Goal: Connect with others: Connect with other users

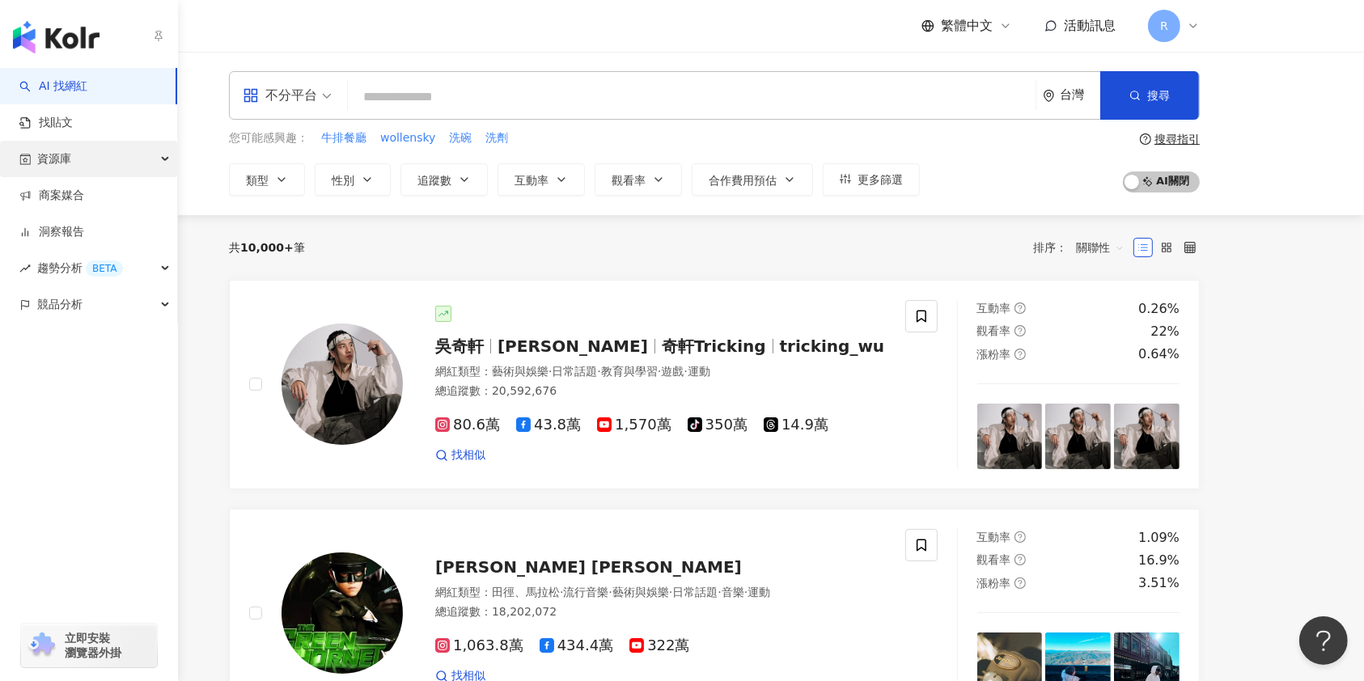
click at [97, 165] on div "資源庫" at bounding box center [88, 159] width 177 height 36
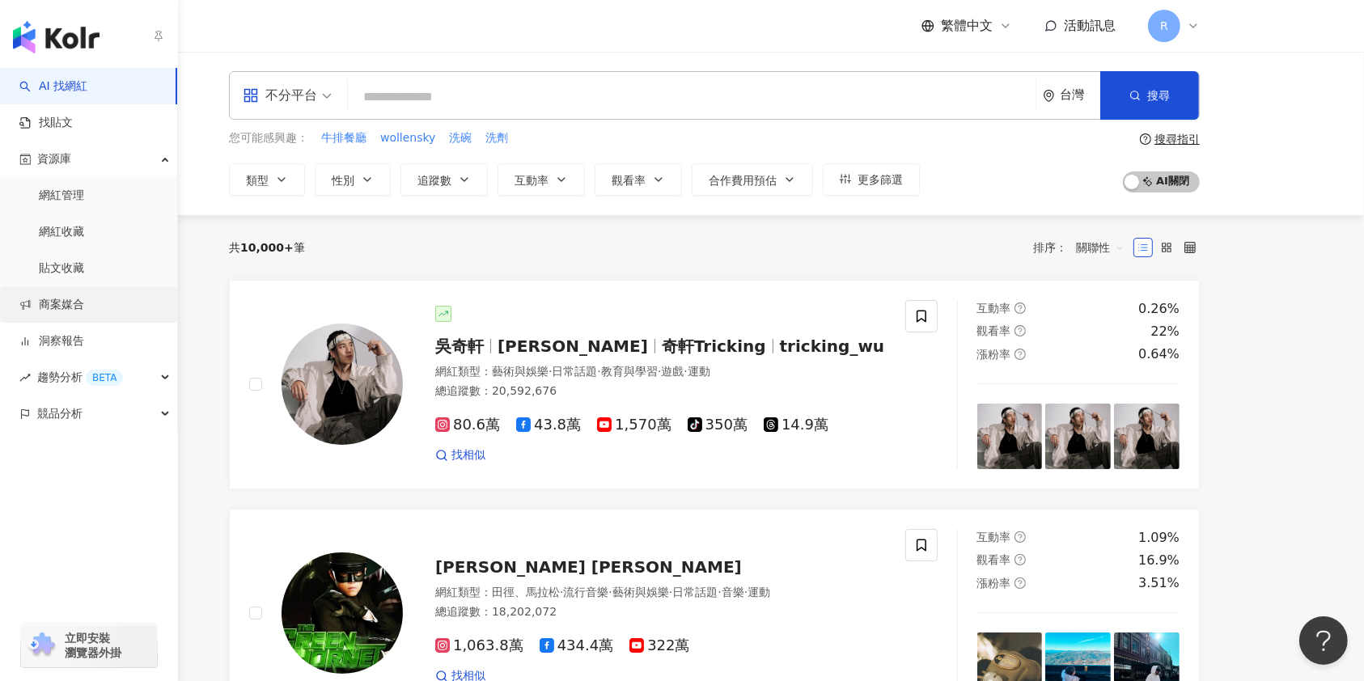
click at [83, 297] on link "商案媒合" at bounding box center [51, 305] width 65 height 16
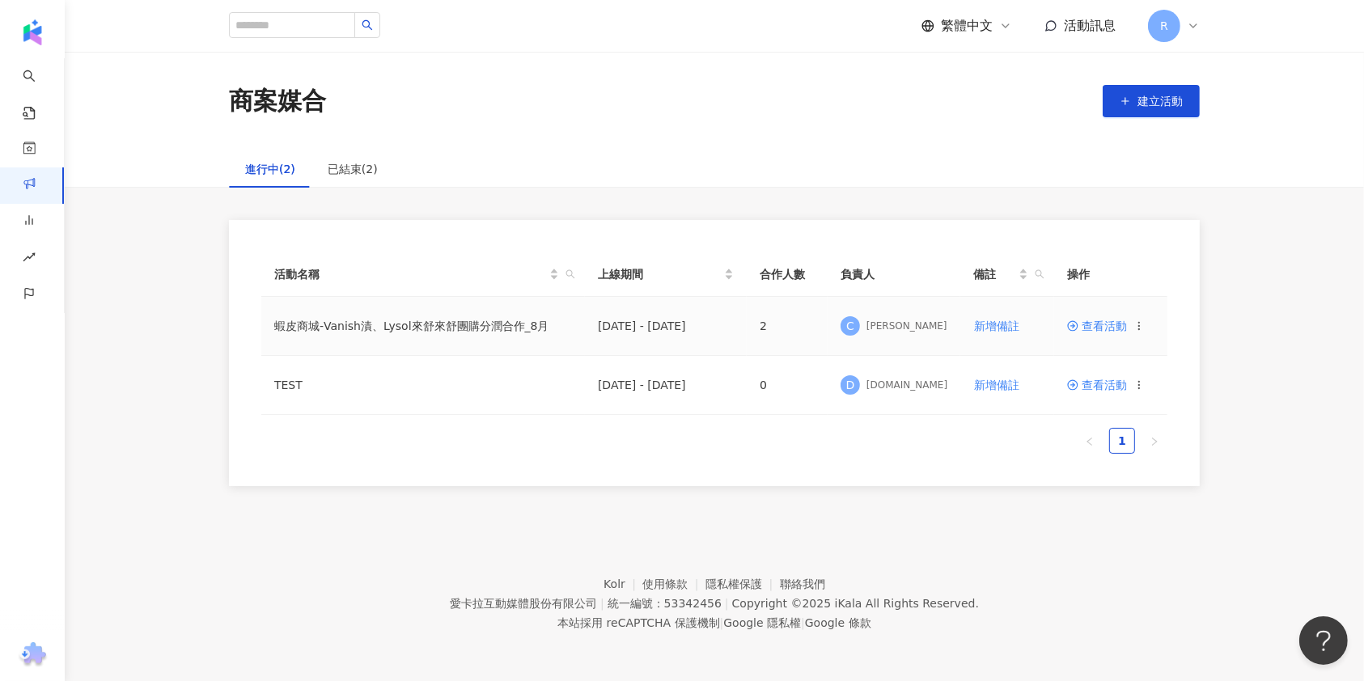
click at [349, 333] on td "蝦皮商城-Vanish漬、Lysol來舒來舒團購分潤合作_8月" at bounding box center [423, 326] width 324 height 59
click at [632, 329] on td "[DATE] - [DATE]" at bounding box center [666, 326] width 162 height 59
click at [769, 328] on td "2" at bounding box center [787, 326] width 81 height 59
click at [759, 324] on td "2" at bounding box center [787, 326] width 81 height 59
click at [1099, 326] on span "查看活動" at bounding box center [1097, 325] width 60 height 11
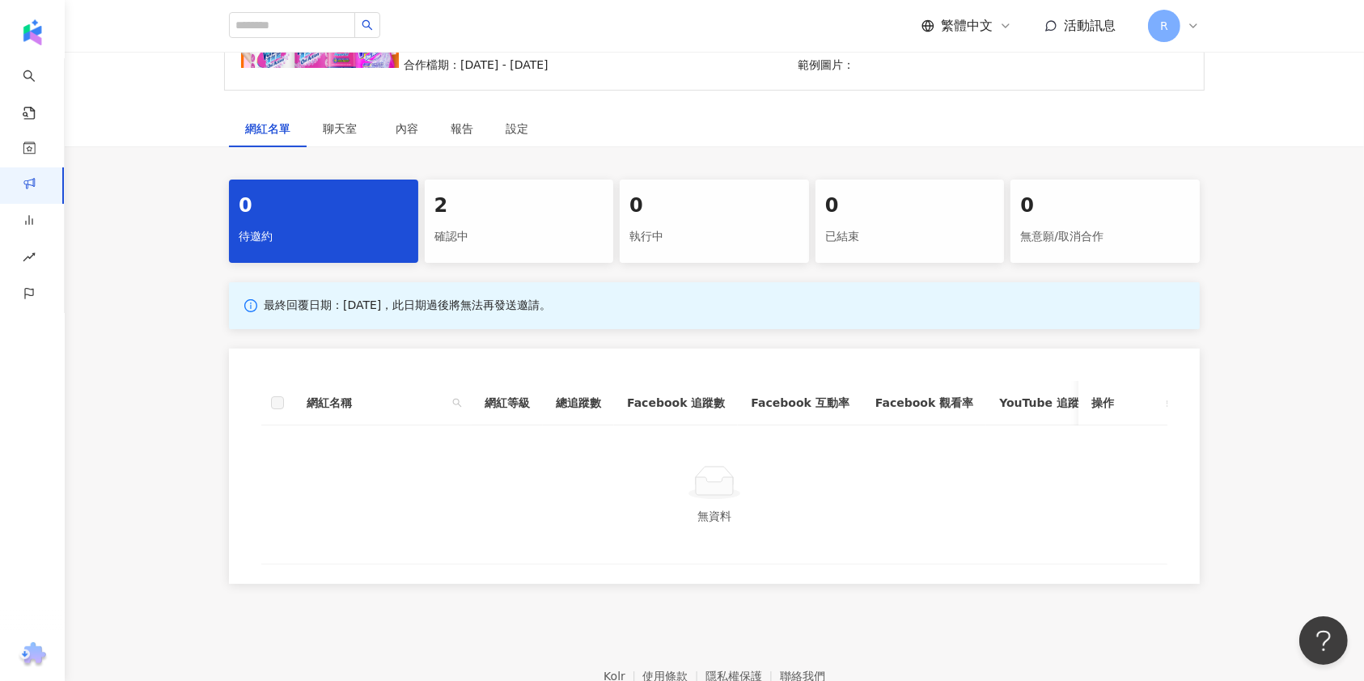
click at [485, 218] on div "2" at bounding box center [519, 207] width 170 height 28
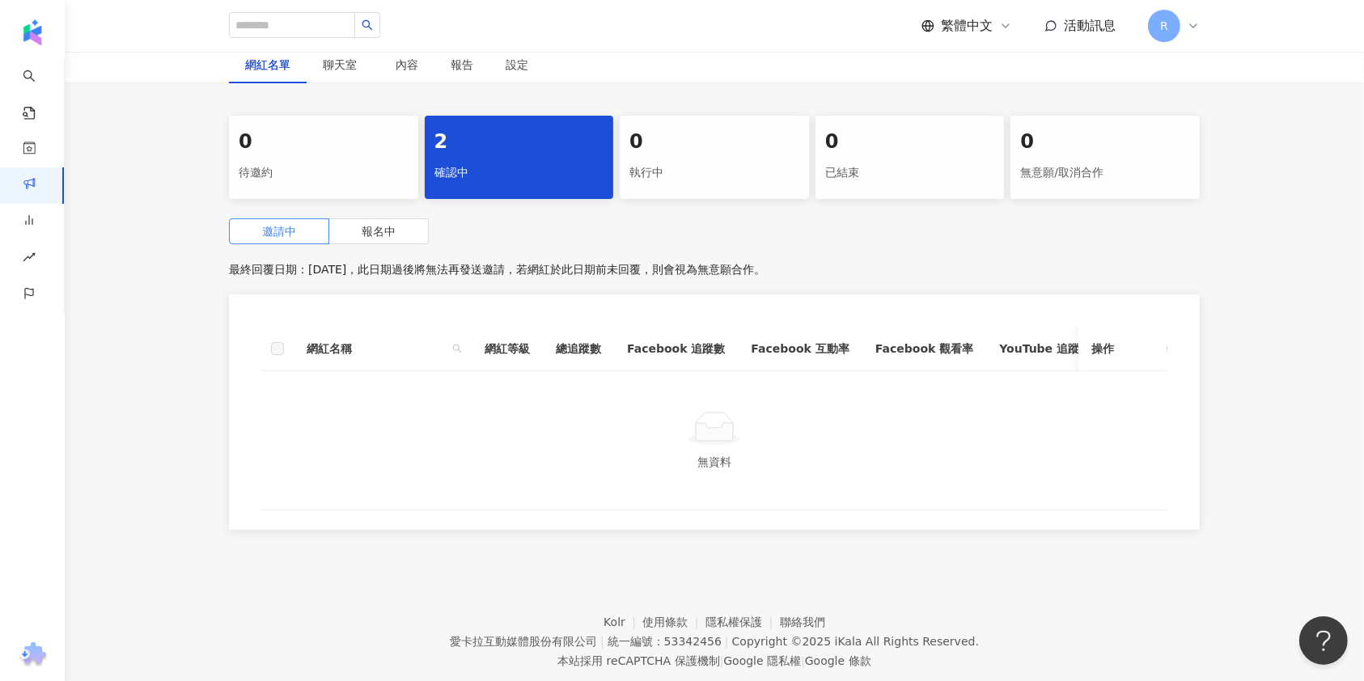
scroll to position [333, 0]
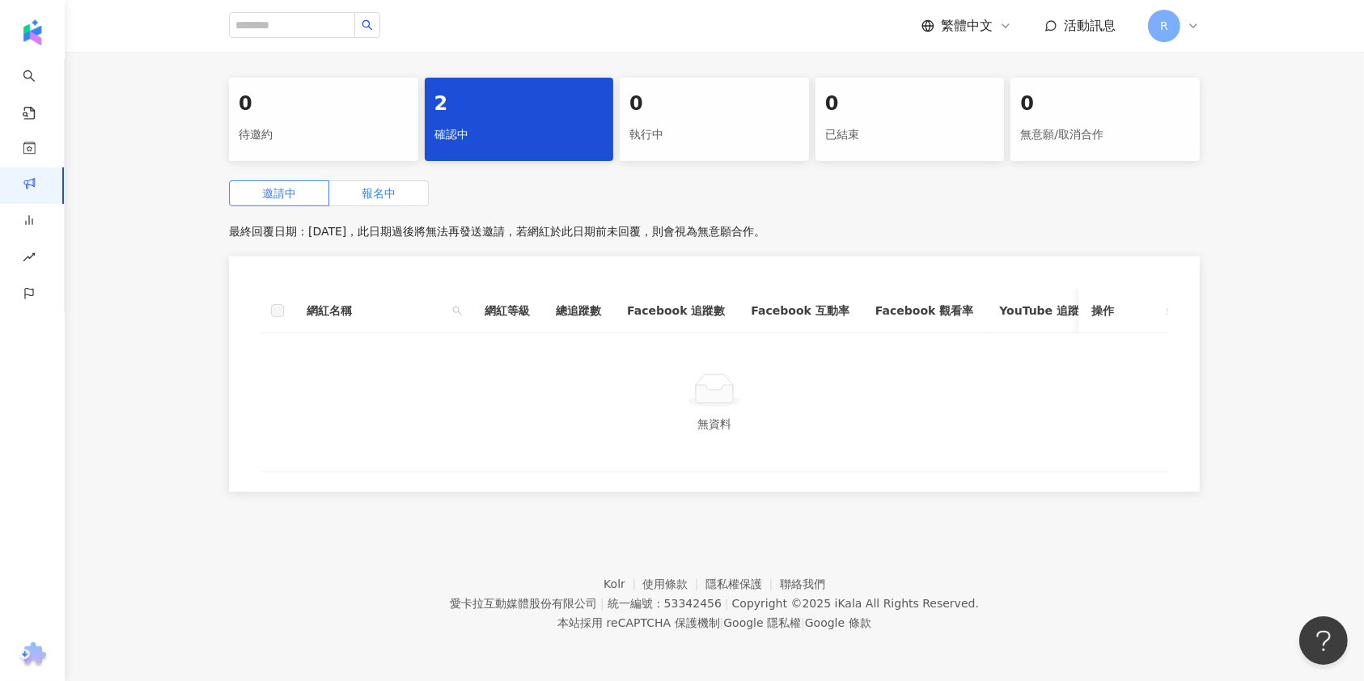
click at [371, 180] on label "報名中" at bounding box center [379, 193] width 100 height 26
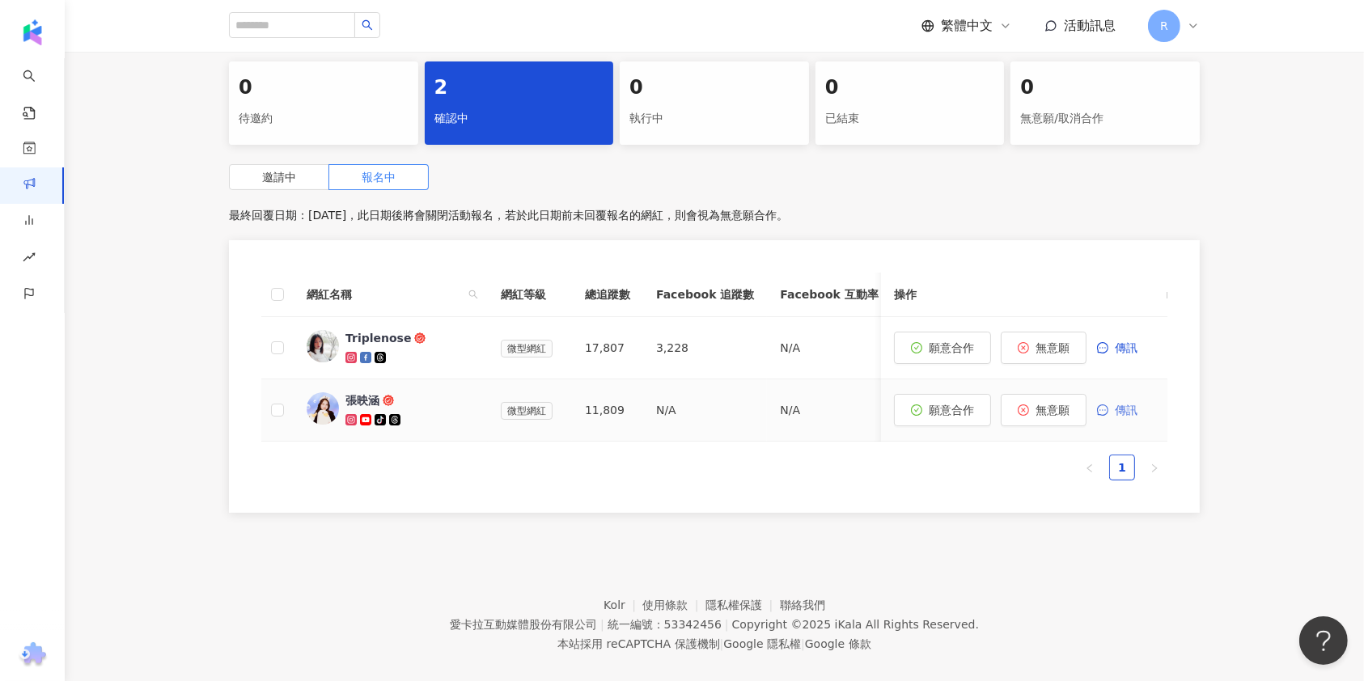
click at [1133, 404] on span "傳訊" at bounding box center [1126, 410] width 23 height 13
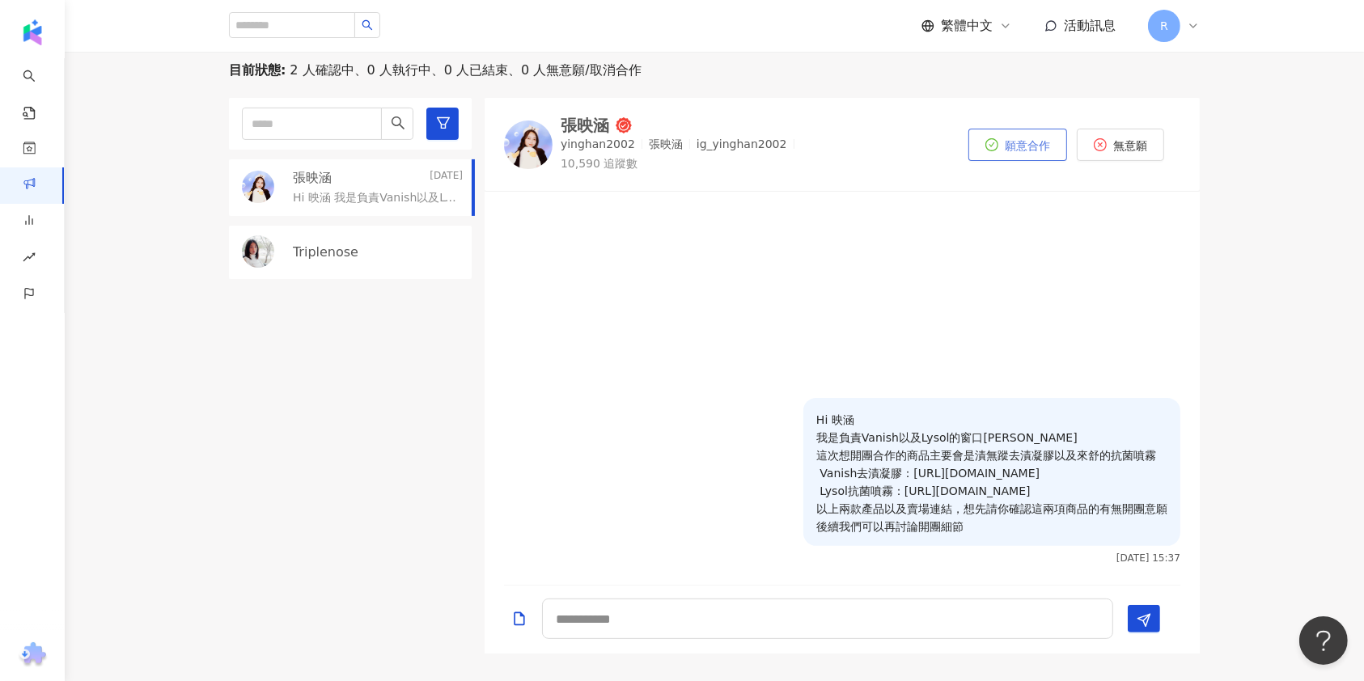
click at [986, 142] on icon "check-circle" at bounding box center [991, 144] width 13 height 13
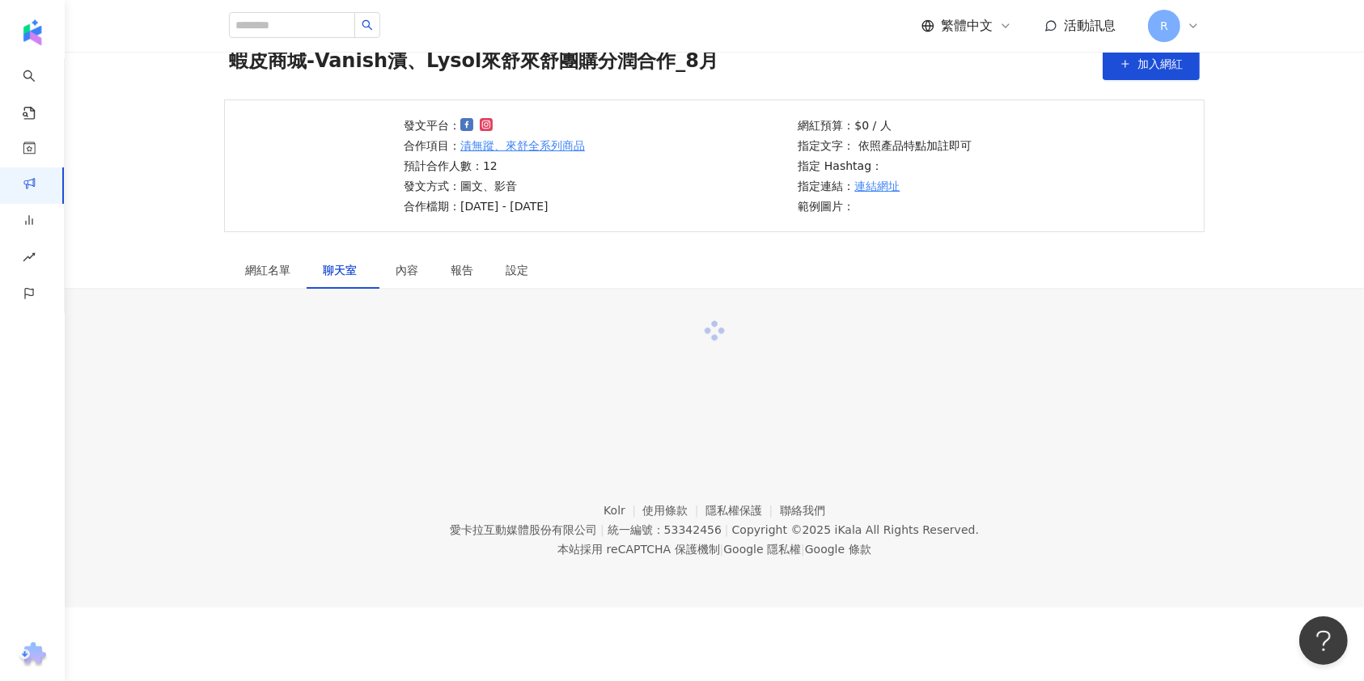
scroll to position [333, 0]
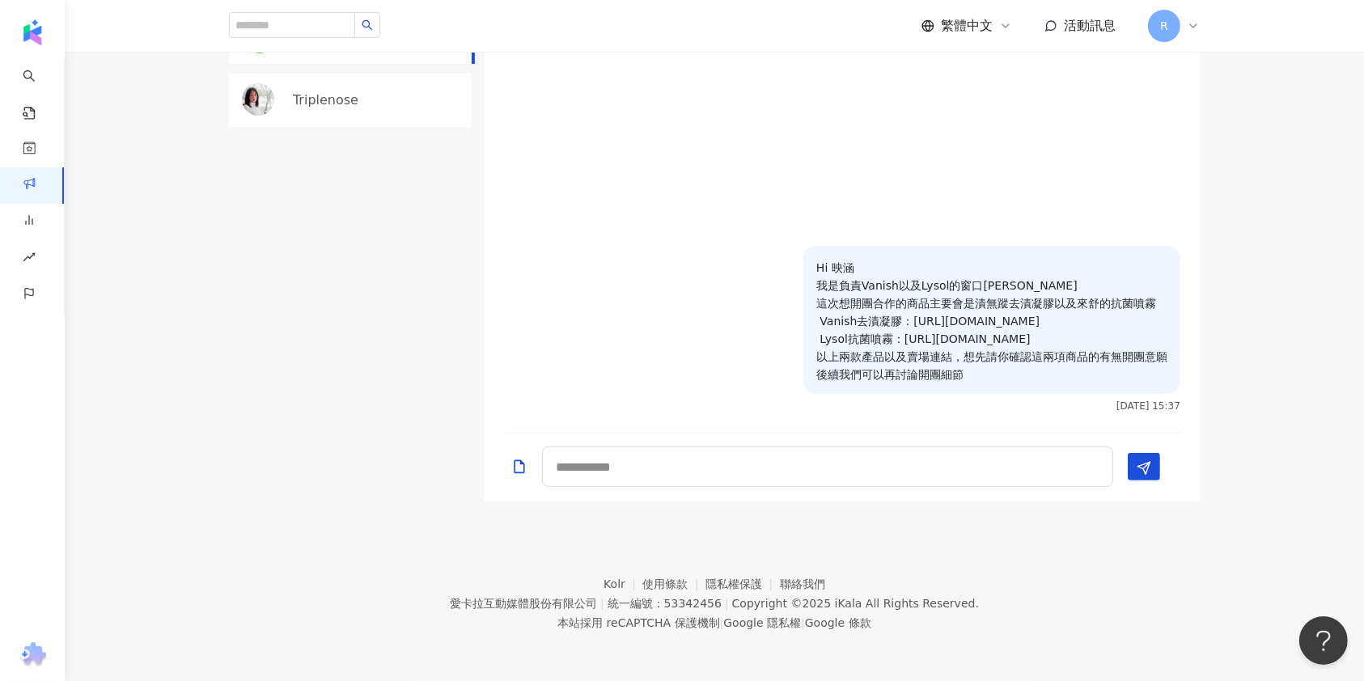
click at [927, 324] on p "Hi 映涵 我是負責Vanish以及Lysol的窗口Charlie 這次想開團合作的商品主要會是漬無蹤去漬凝膠以及來舒的抗菌噴霧 Vanish去漬凝膠：htt…" at bounding box center [991, 321] width 351 height 125
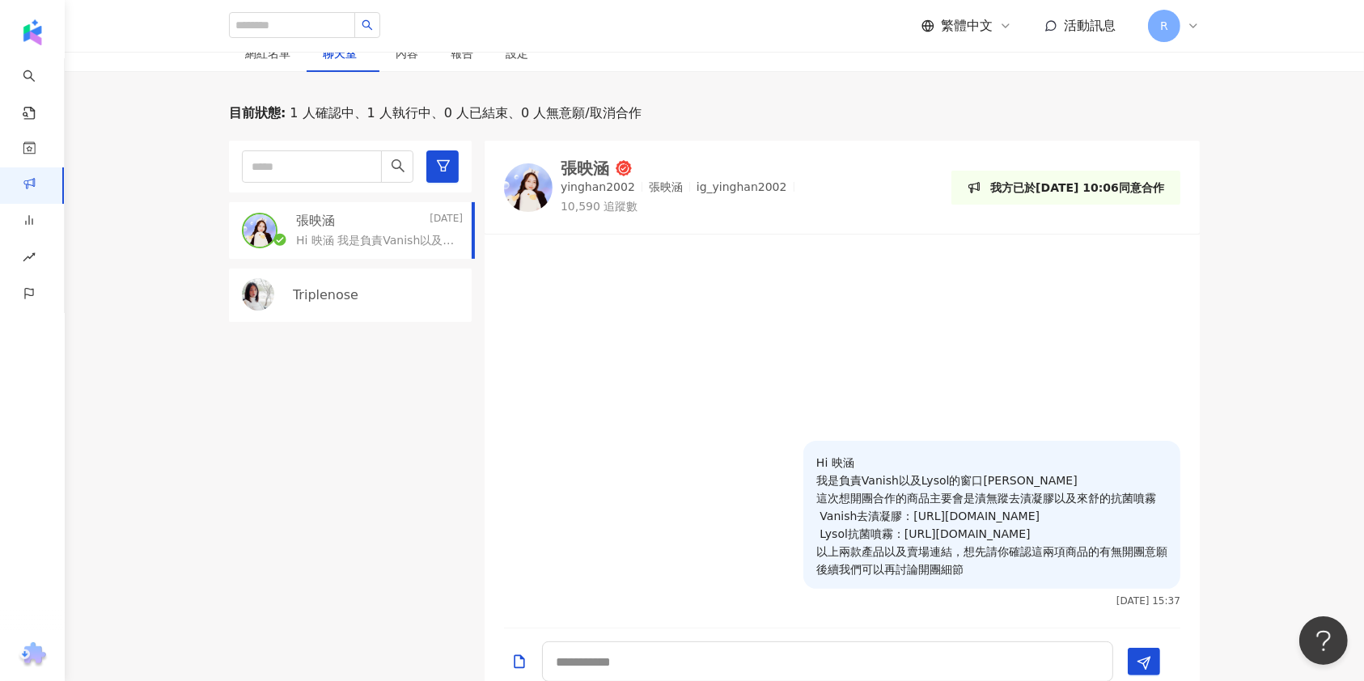
scroll to position [269, 0]
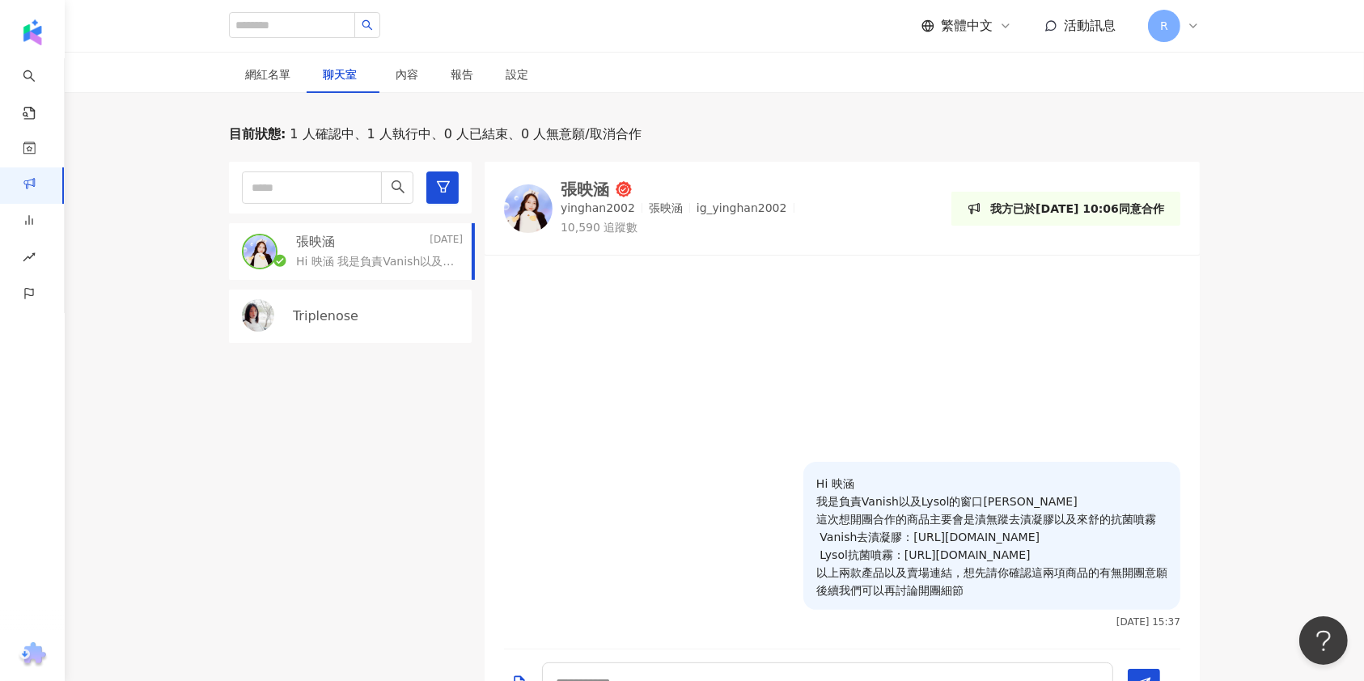
click at [352, 302] on div "Triplenose" at bounding box center [350, 316] width 243 height 53
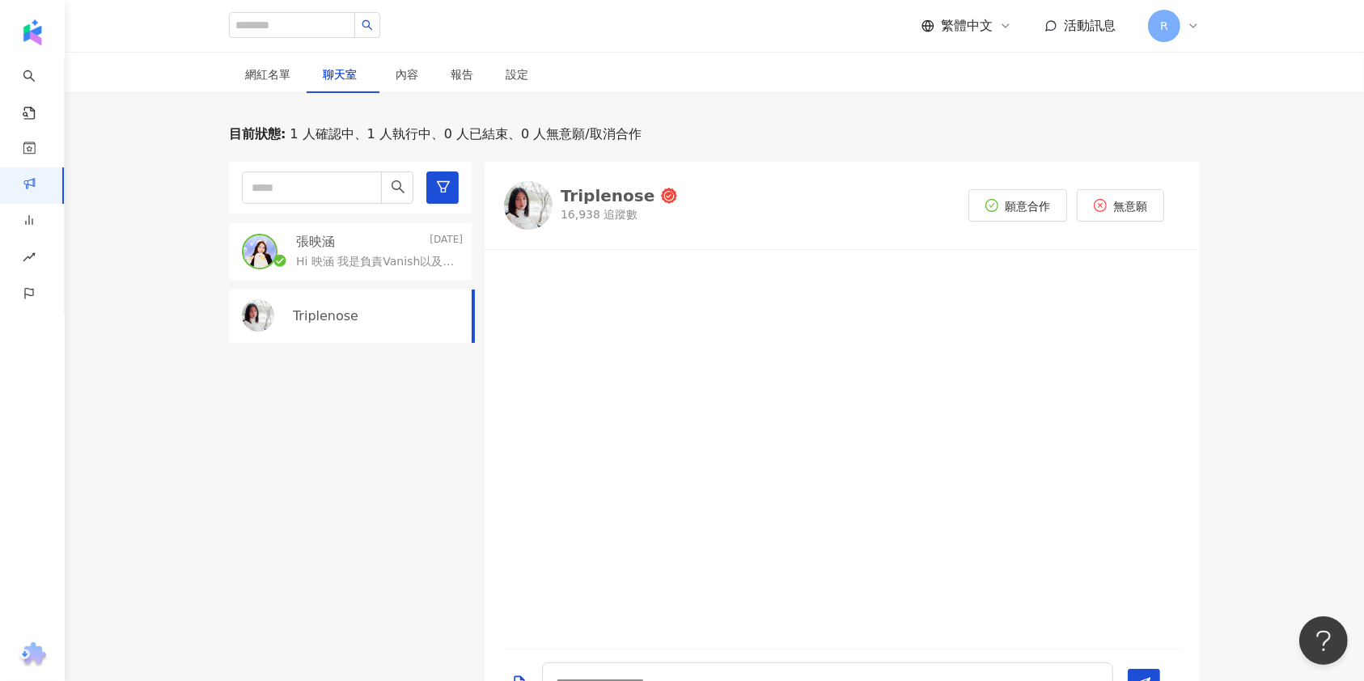
click at [606, 189] on div "Triplenose" at bounding box center [608, 196] width 94 height 16
click at [380, 325] on div "Triplenose" at bounding box center [350, 316] width 243 height 53
click at [350, 236] on div "張映涵 Yesterday" at bounding box center [379, 242] width 167 height 18
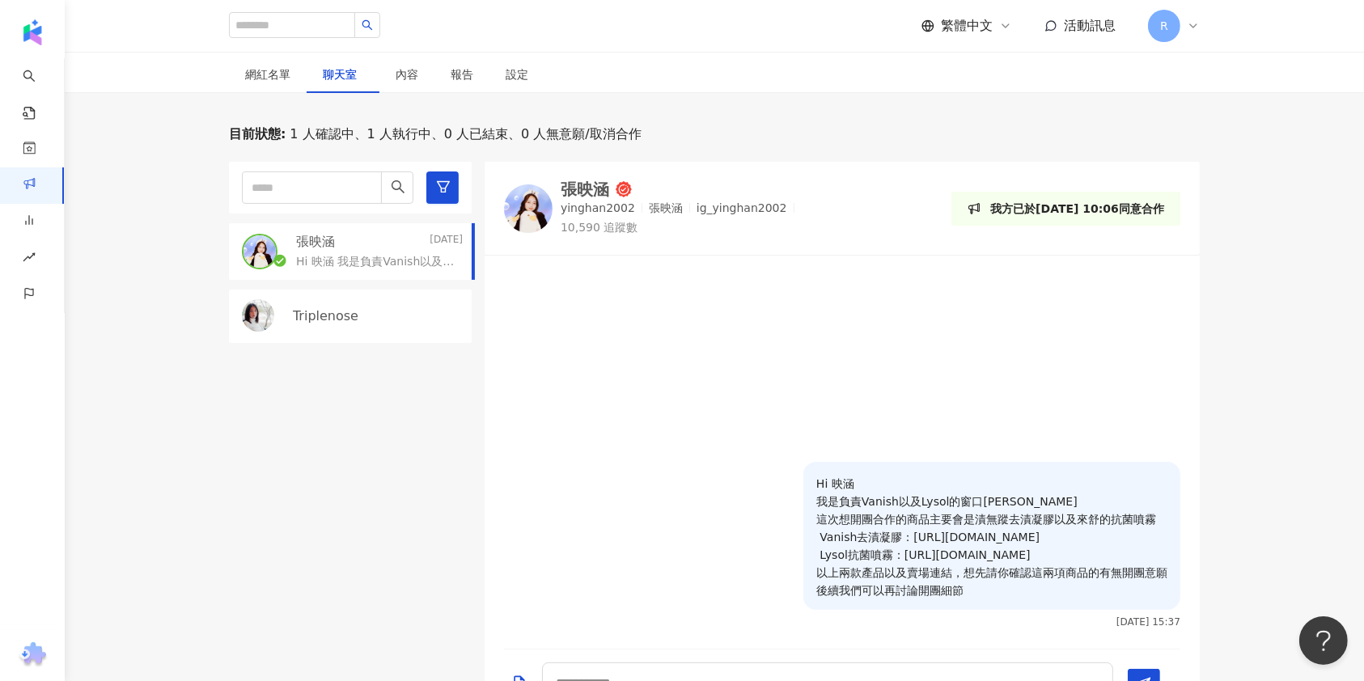
click at [330, 305] on div "Triplenose" at bounding box center [350, 316] width 243 height 53
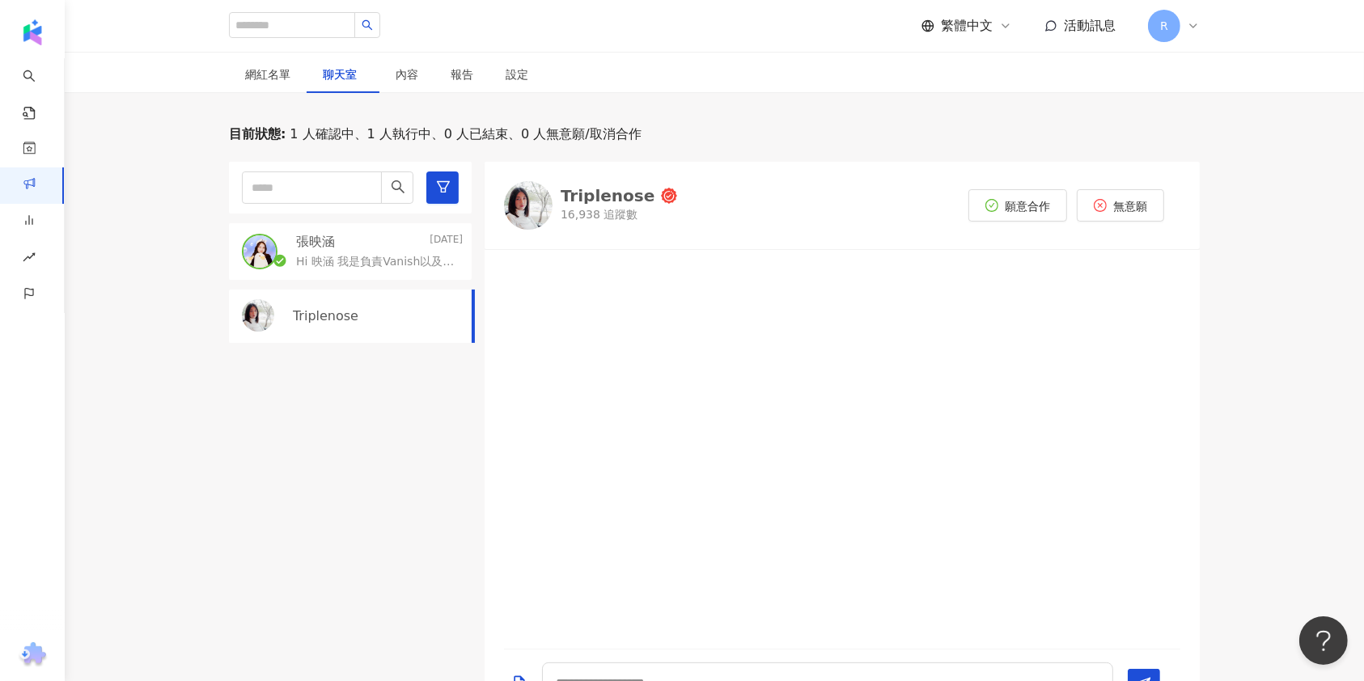
click at [340, 244] on div "張映涵 Yesterday" at bounding box center [379, 242] width 167 height 18
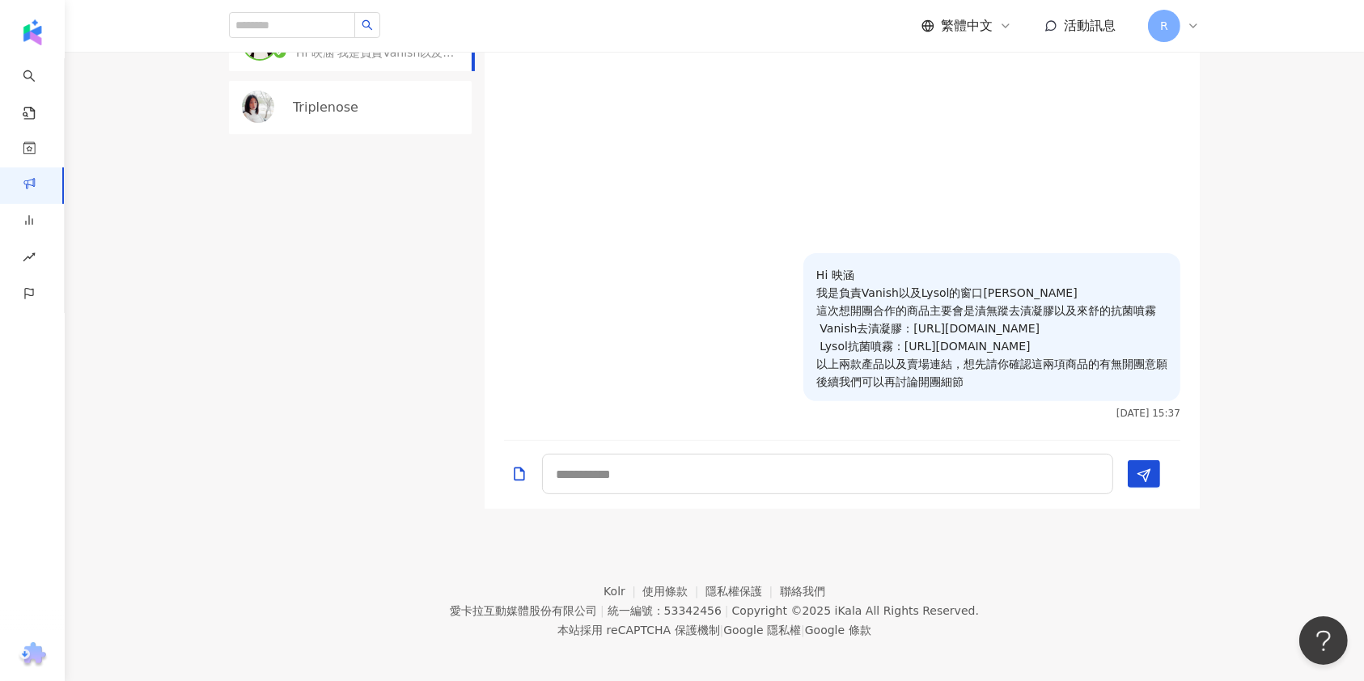
scroll to position [269, 0]
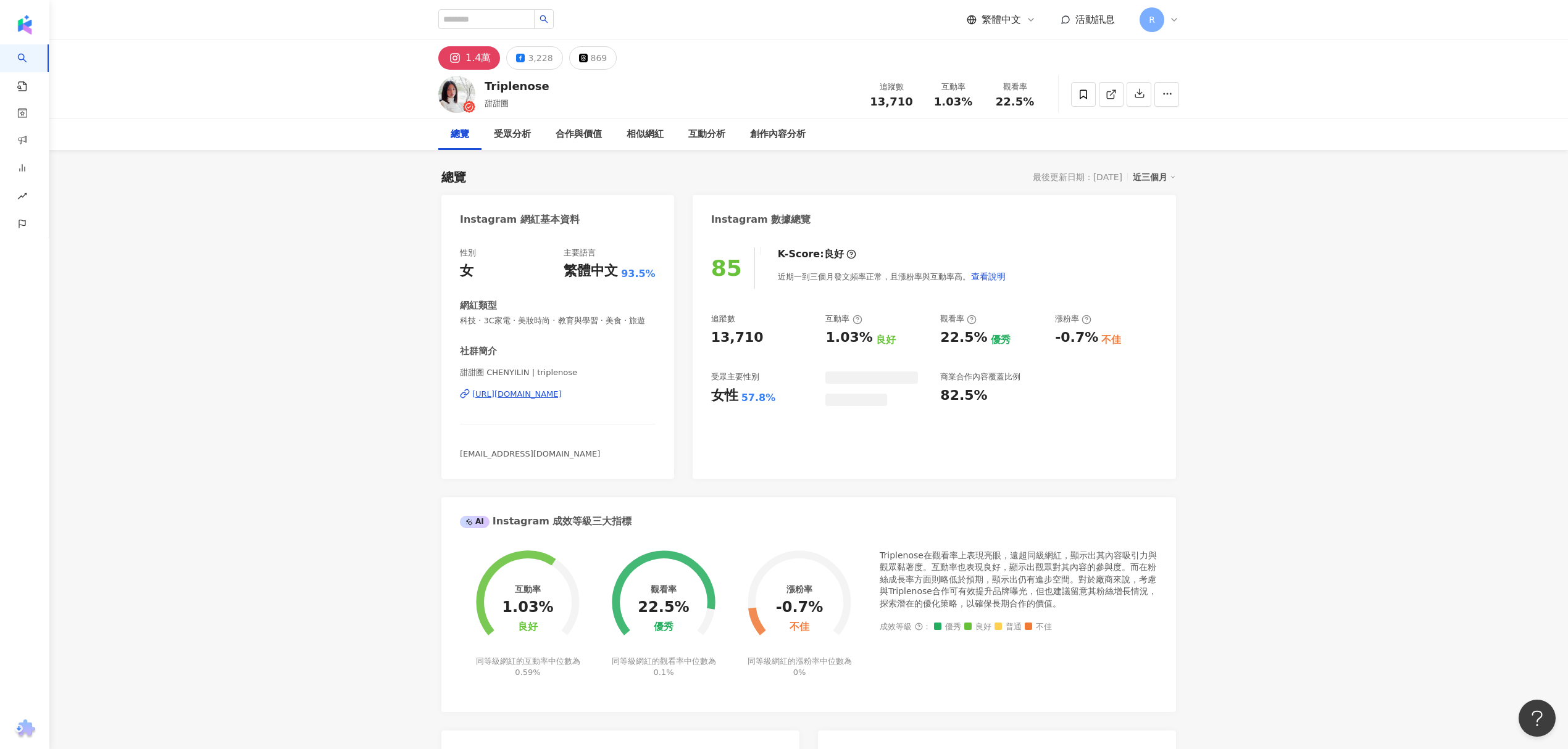
click at [468, 57] on div "1.4萬" at bounding box center [478, 58] width 25 height 18
click at [467, 102] on icon at bounding box center [469, 107] width 12 height 12
click at [494, 85] on div "Triplenose" at bounding box center [517, 86] width 65 height 15
click at [467, 108] on circle at bounding box center [469, 106] width 9 height 9
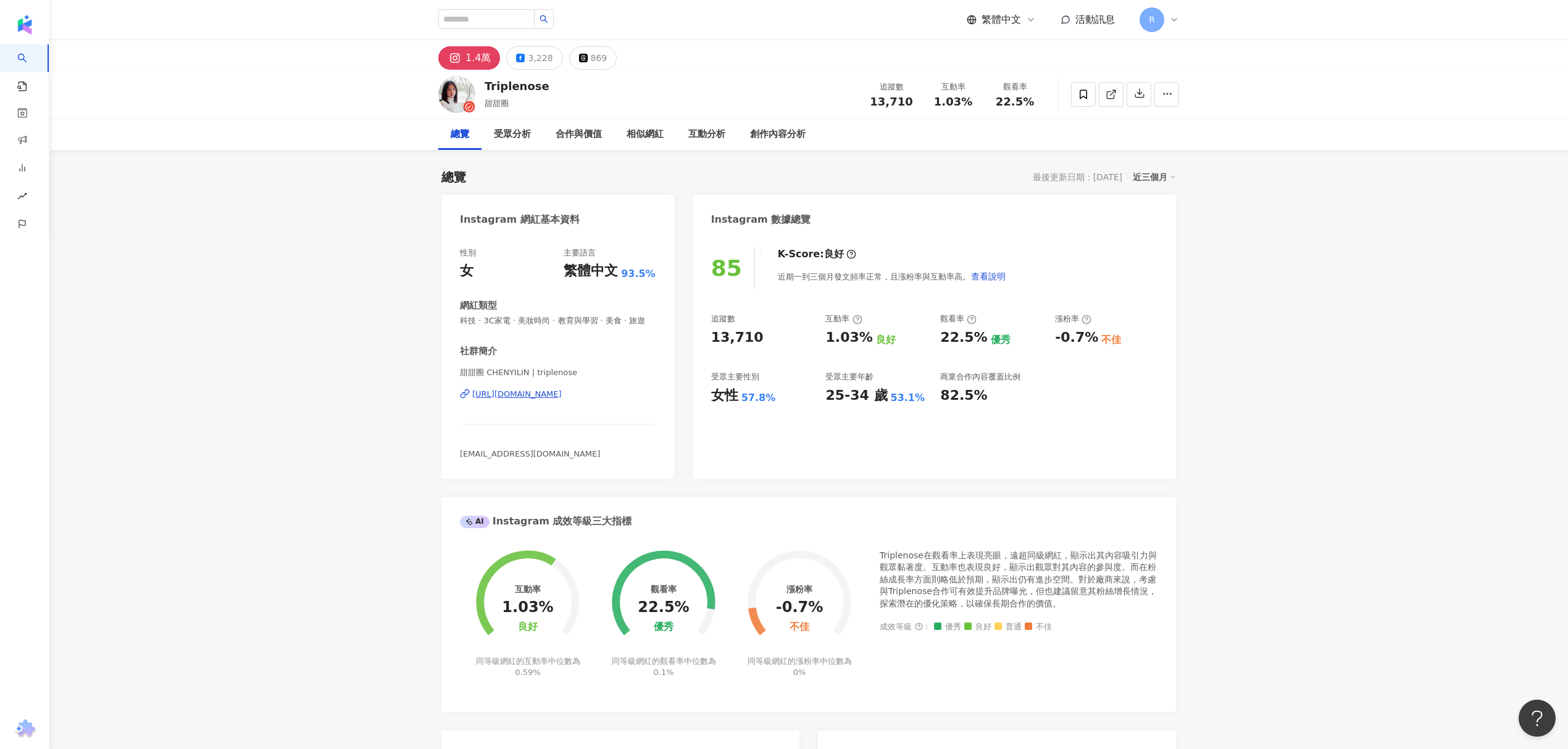
click at [500, 412] on div "甜甜圈 CHENYILIN | triplenose [URL][DOMAIN_NAME]" at bounding box center [558, 403] width 195 height 72
click at [522, 400] on div "[URL][DOMAIN_NAME]" at bounding box center [517, 394] width 89 height 11
